Goal: Task Accomplishment & Management: Use online tool/utility

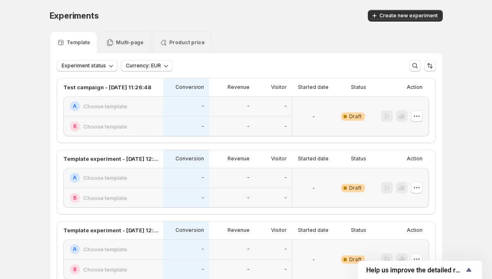
click at [241, 11] on div "Create new experiment" at bounding box center [339, 16] width 206 height 12
click at [173, 40] on p "Product price" at bounding box center [187, 42] width 36 height 7
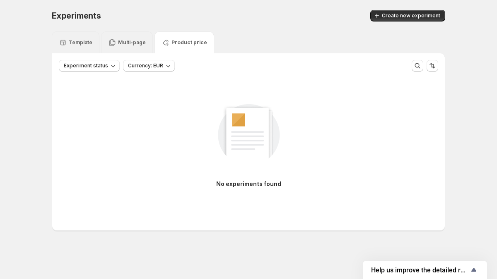
click at [132, 42] on p "Multi-page" at bounding box center [132, 42] width 28 height 7
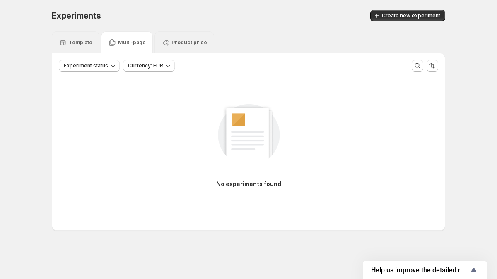
click at [91, 41] on div "Template" at bounding box center [76, 42] width 48 height 22
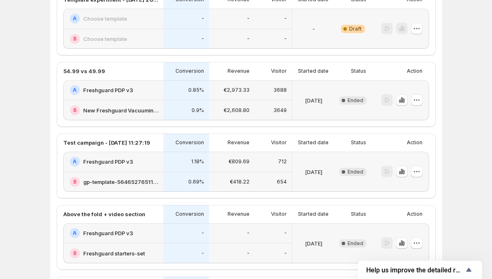
scroll to position [305, 0]
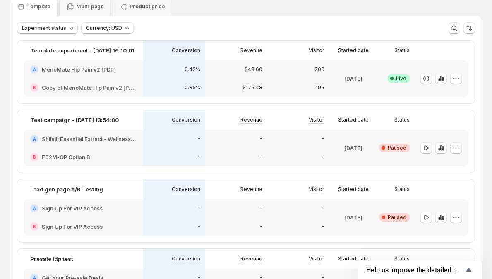
scroll to position [35, 0]
click at [78, 12] on div "Multi-page" at bounding box center [85, 6] width 52 height 19
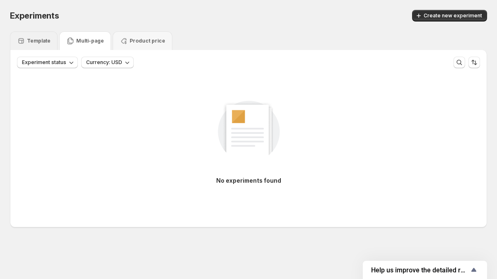
click at [54, 34] on div "Template" at bounding box center [34, 40] width 48 height 19
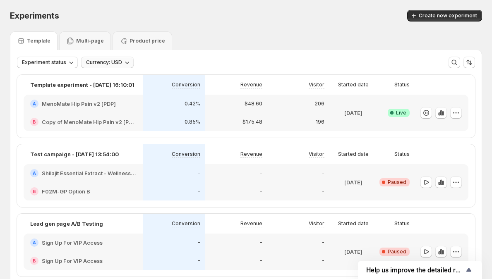
click at [115, 59] on button "Currency: USD" at bounding box center [107, 63] width 53 height 12
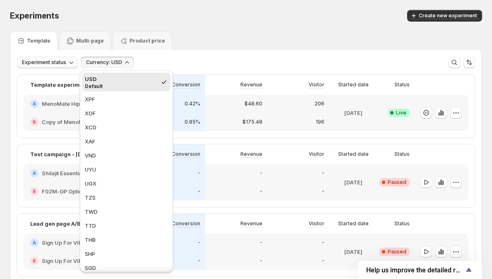
click at [52, 63] on span "Experiment status" at bounding box center [44, 62] width 44 height 7
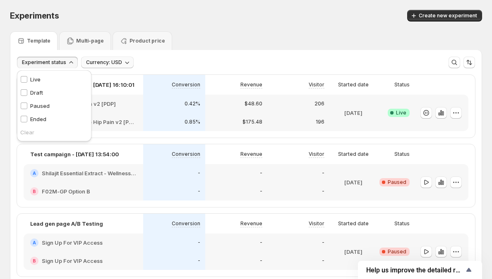
click at [99, 63] on span "Currency: USD" at bounding box center [104, 62] width 36 height 7
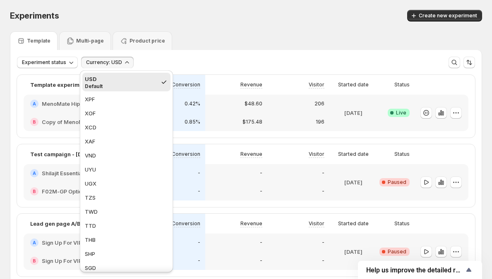
click at [99, 63] on span "Currency: USD" at bounding box center [104, 62] width 36 height 7
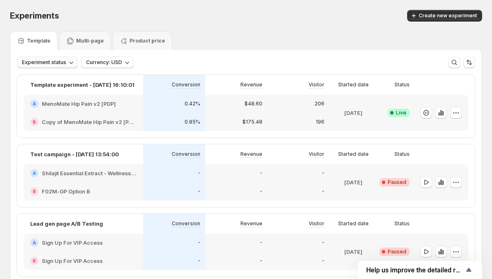
click at [65, 63] on button "Experiment status" at bounding box center [47, 63] width 61 height 12
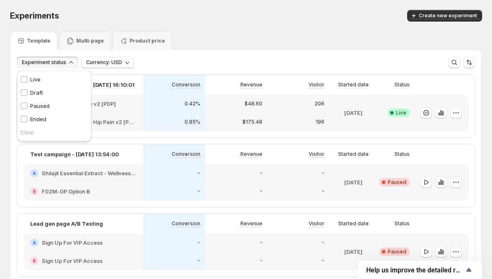
click at [65, 63] on button "Experiment status" at bounding box center [47, 63] width 61 height 12
